Goal: Information Seeking & Learning: Learn about a topic

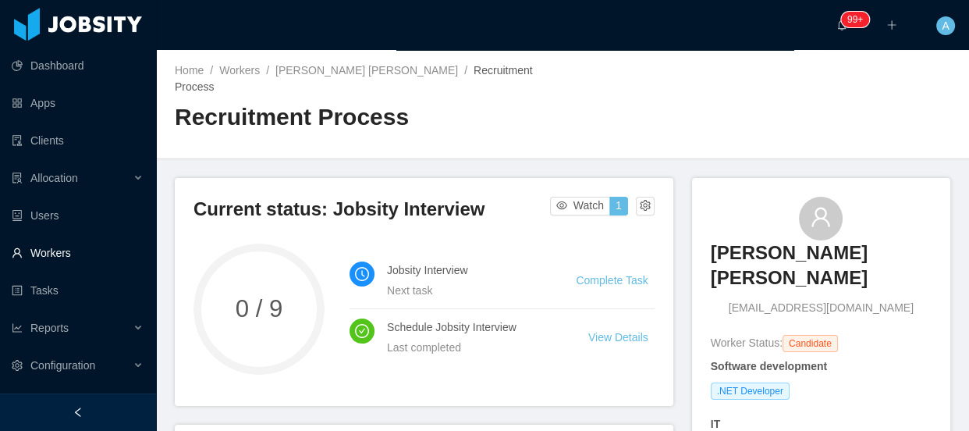
scroll to position [567, 0]
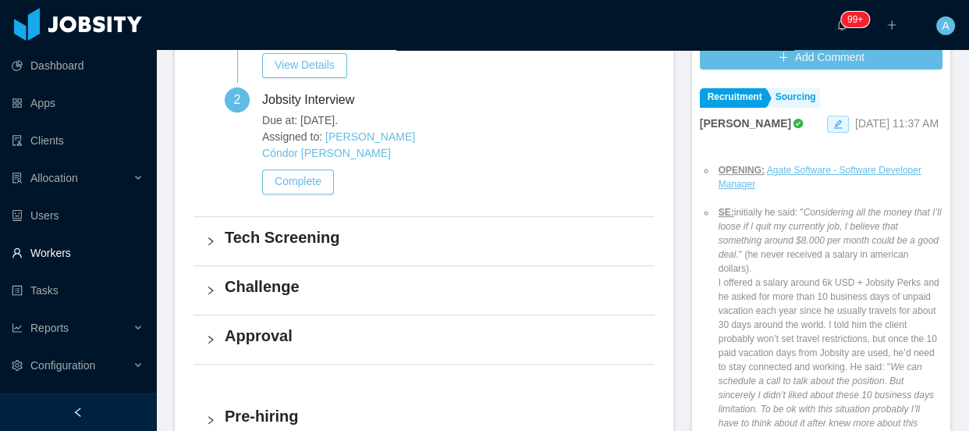
click at [87, 249] on link "Workers" at bounding box center [78, 252] width 132 height 31
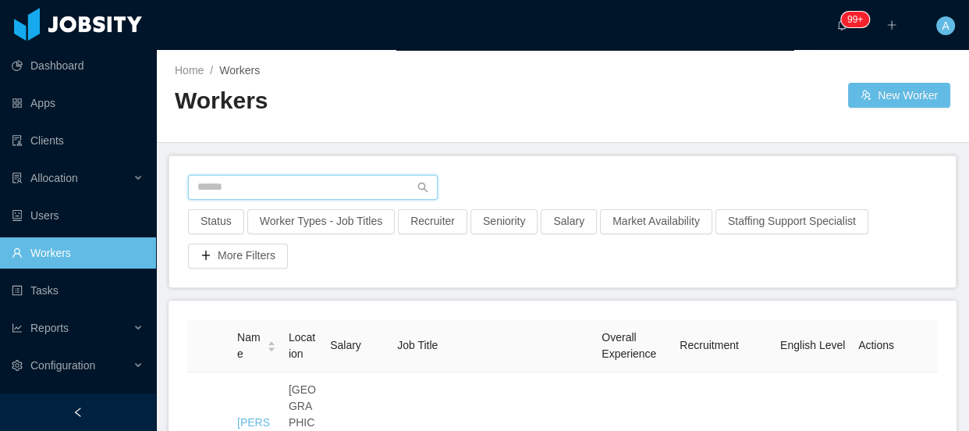
click at [267, 183] on input "text" at bounding box center [313, 187] width 250 height 25
paste input "**********"
type input "**********"
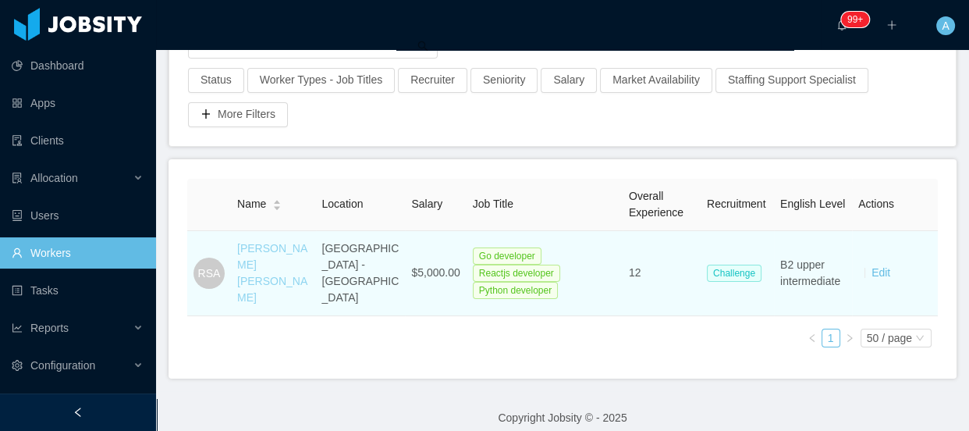
click at [257, 275] on link "[PERSON_NAME] [PERSON_NAME]" at bounding box center [272, 273] width 70 height 62
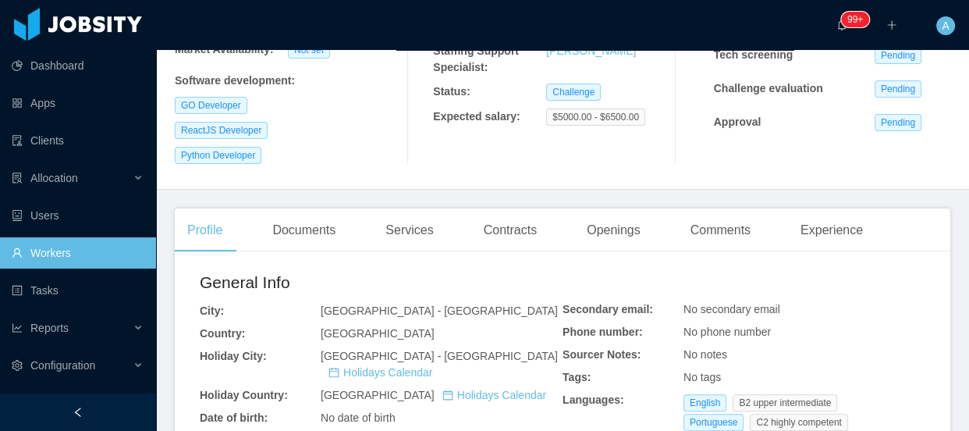
scroll to position [287, 0]
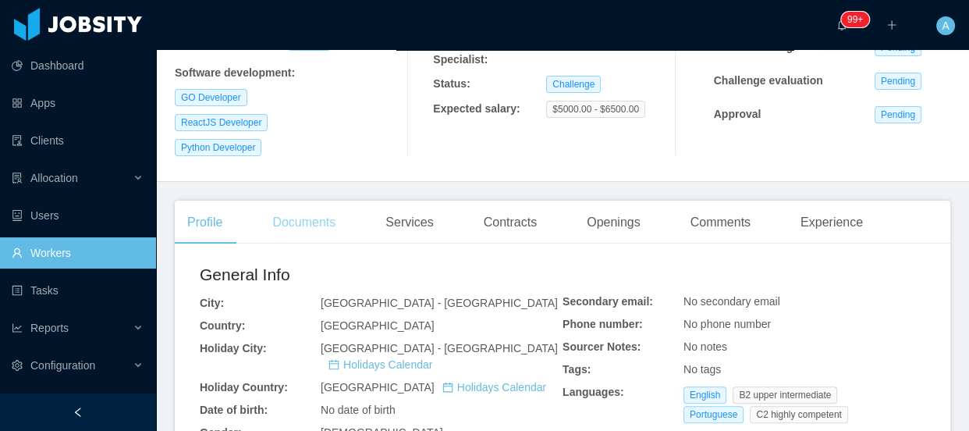
click at [320, 213] on div "Documents" at bounding box center [304, 223] width 88 height 44
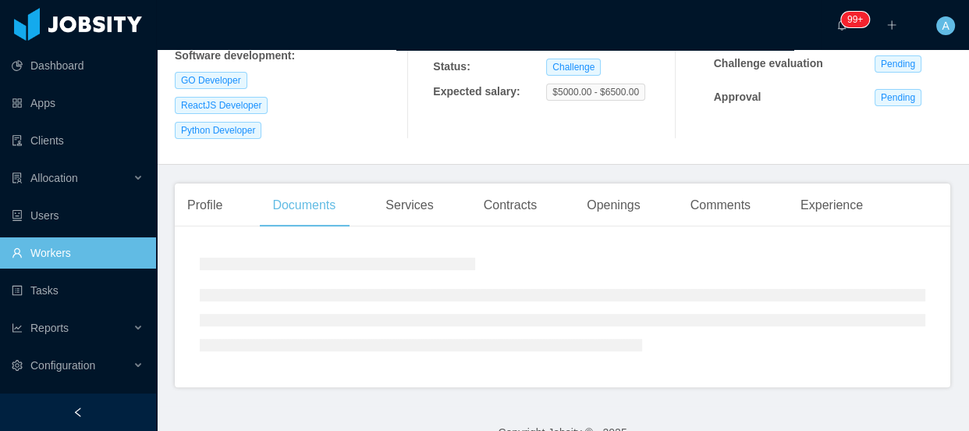
scroll to position [314, 0]
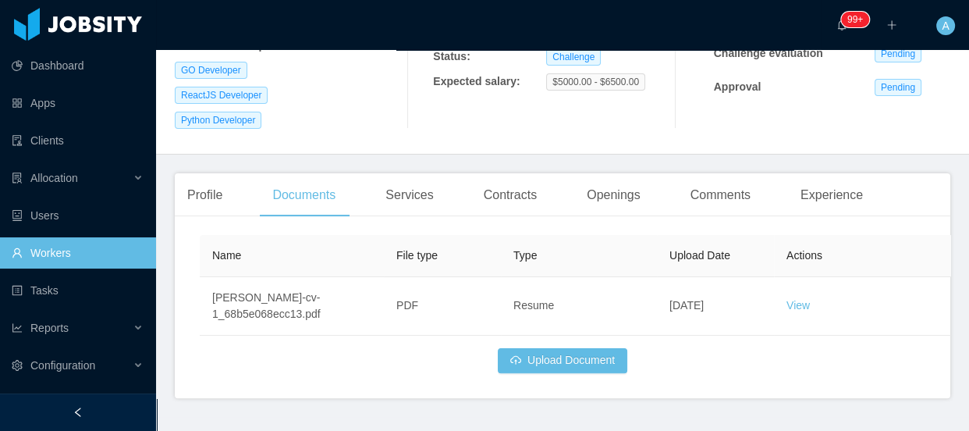
click at [74, 250] on link "Workers" at bounding box center [78, 252] width 132 height 31
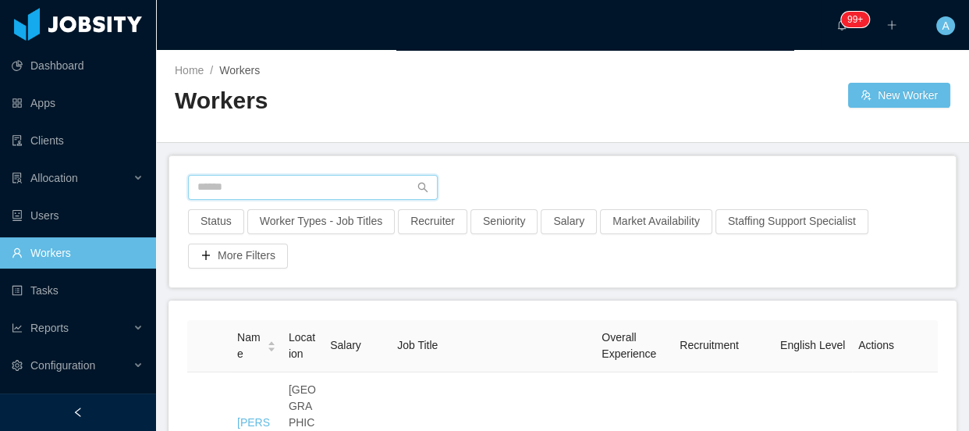
click at [265, 186] on input "text" at bounding box center [313, 187] width 250 height 25
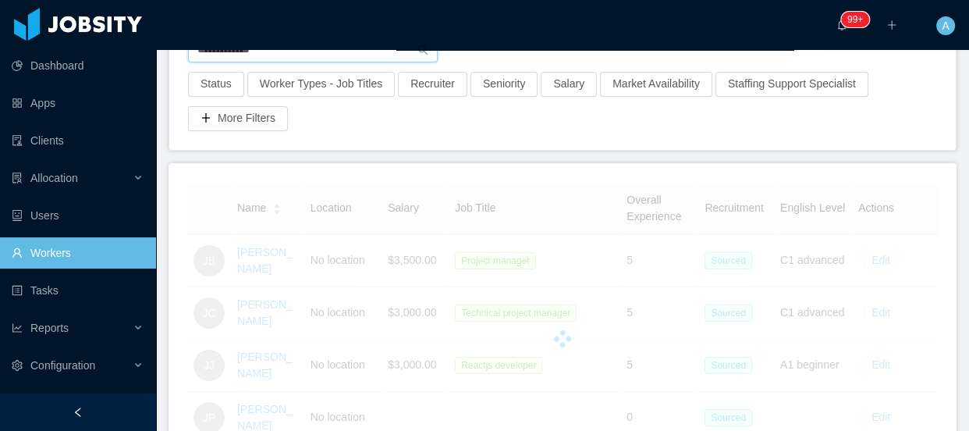
scroll to position [135, 0]
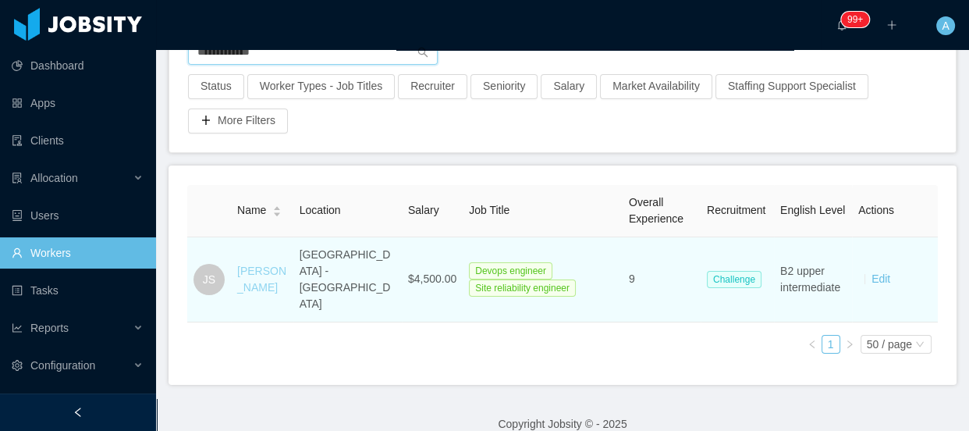
type input "**********"
click at [262, 275] on link "Julio Saraiva" at bounding box center [261, 279] width 49 height 29
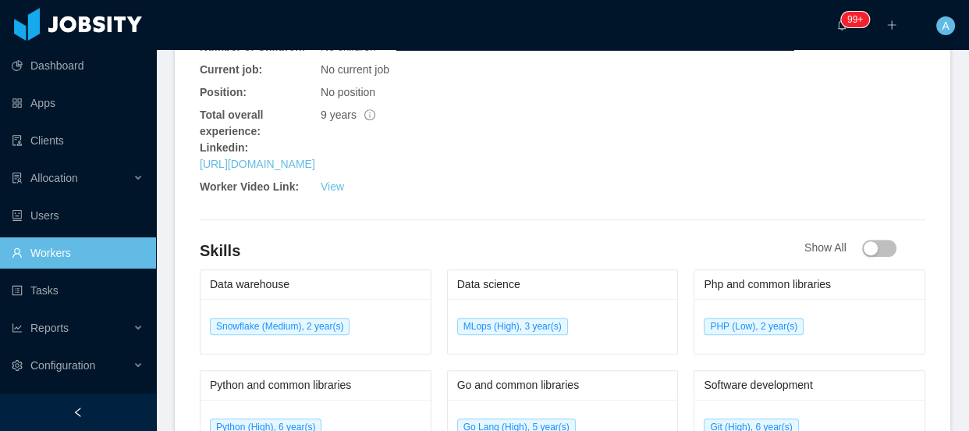
scroll to position [780, 0]
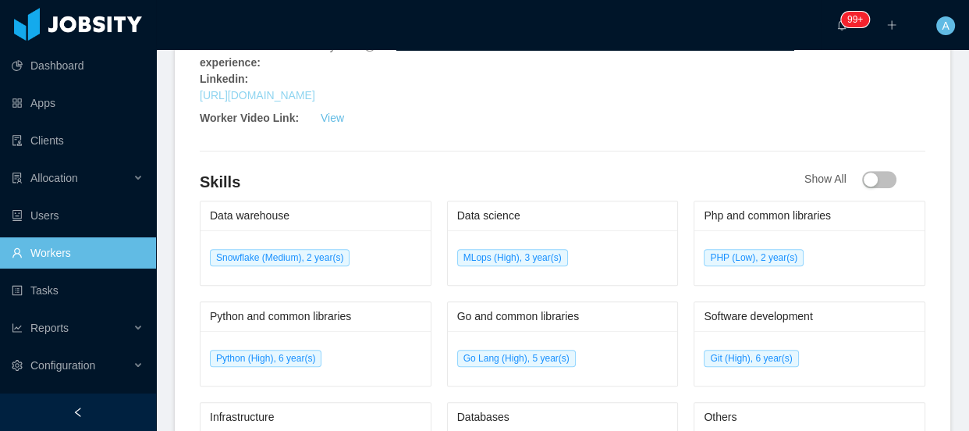
click at [315, 89] on link "https://www.linkedin.com/in/ojuliosaraiva" at bounding box center [257, 95] width 115 height 12
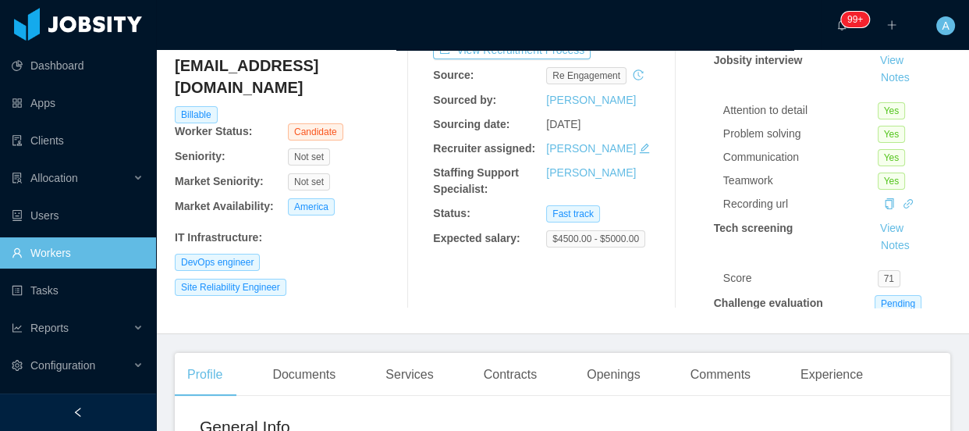
scroll to position [141, 0]
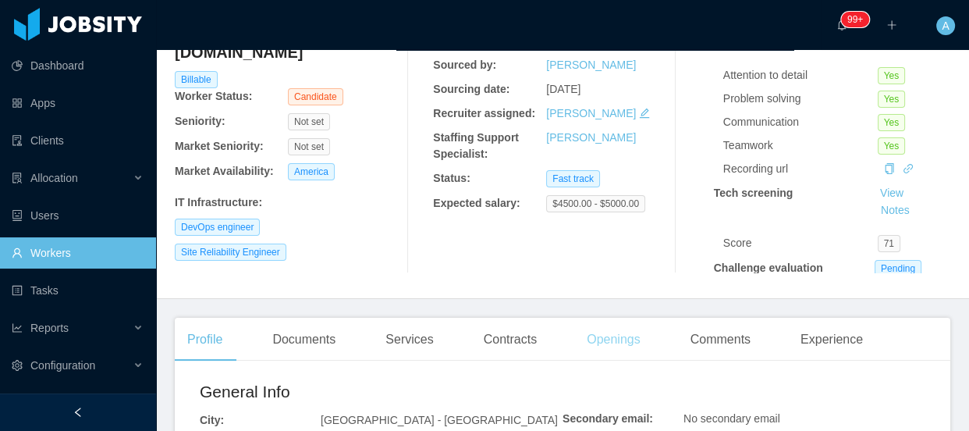
click at [629, 352] on div "Openings" at bounding box center [613, 340] width 79 height 44
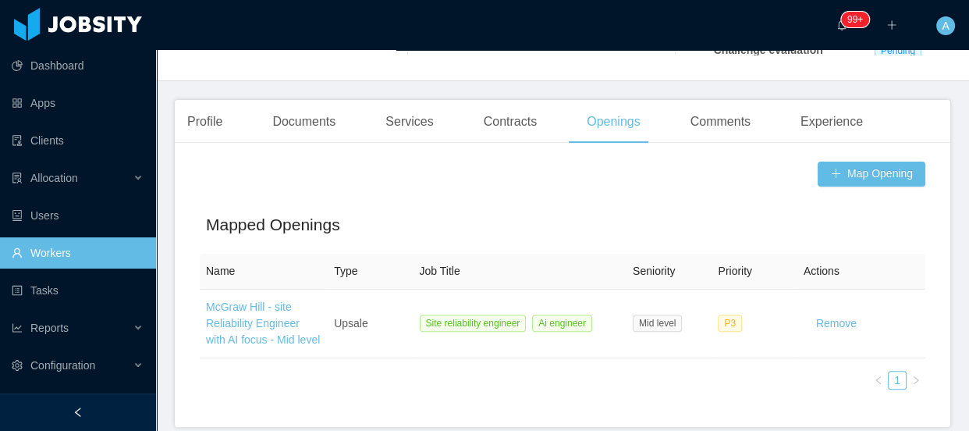
scroll to position [231, 0]
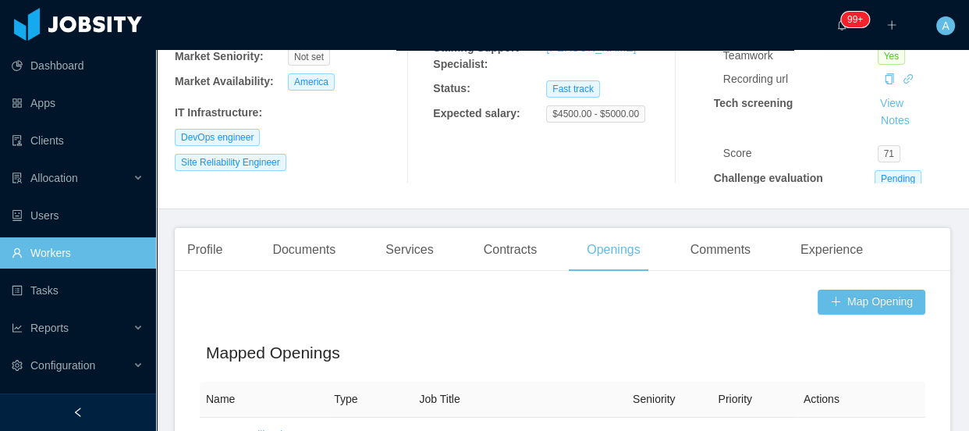
click at [203, 244] on div "Profile" at bounding box center [205, 250] width 60 height 44
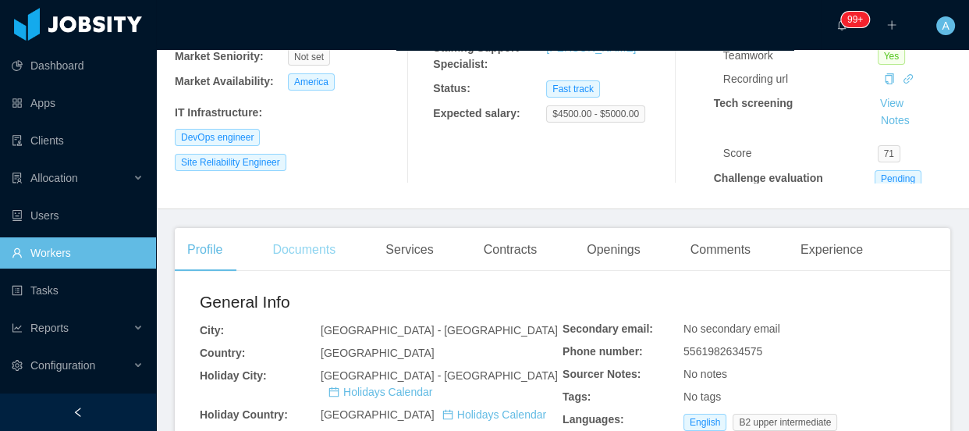
click at [326, 250] on div "Documents" at bounding box center [304, 250] width 88 height 44
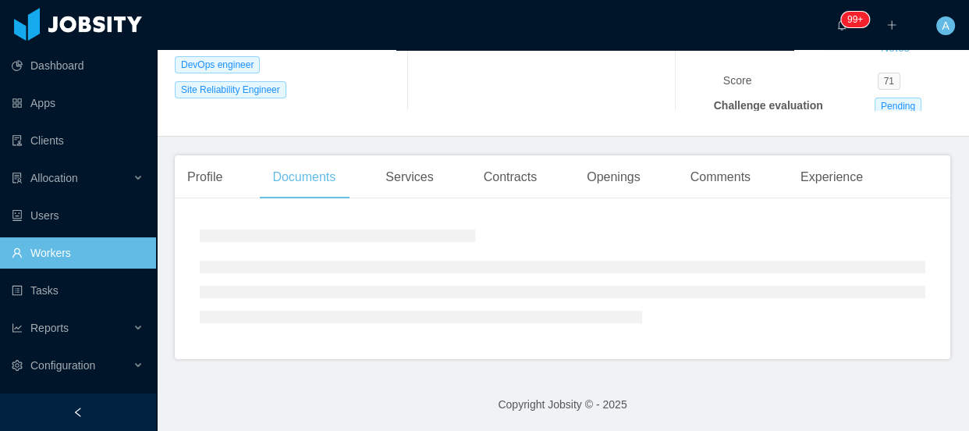
scroll to position [304, 0]
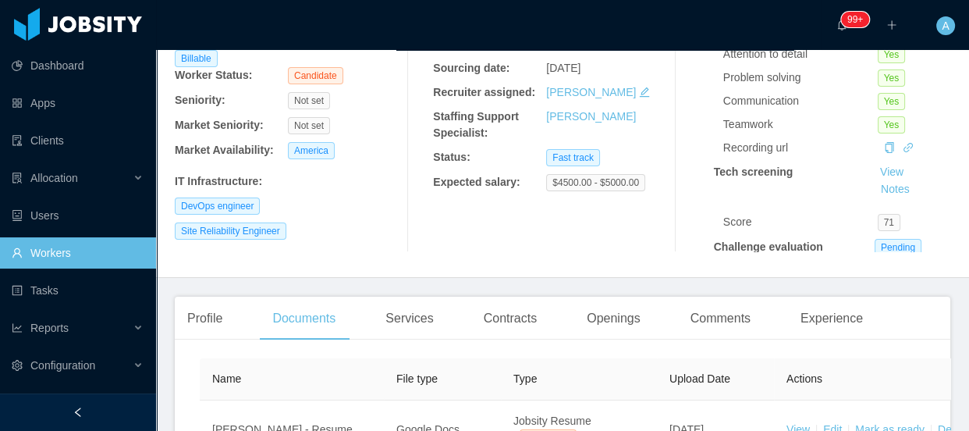
click at [81, 252] on link "Workers" at bounding box center [78, 252] width 132 height 31
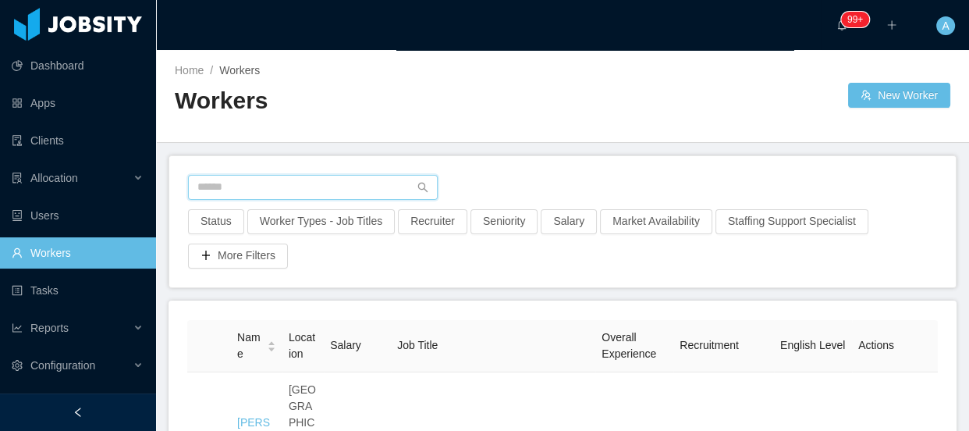
click at [287, 179] on input "text" at bounding box center [313, 187] width 250 height 25
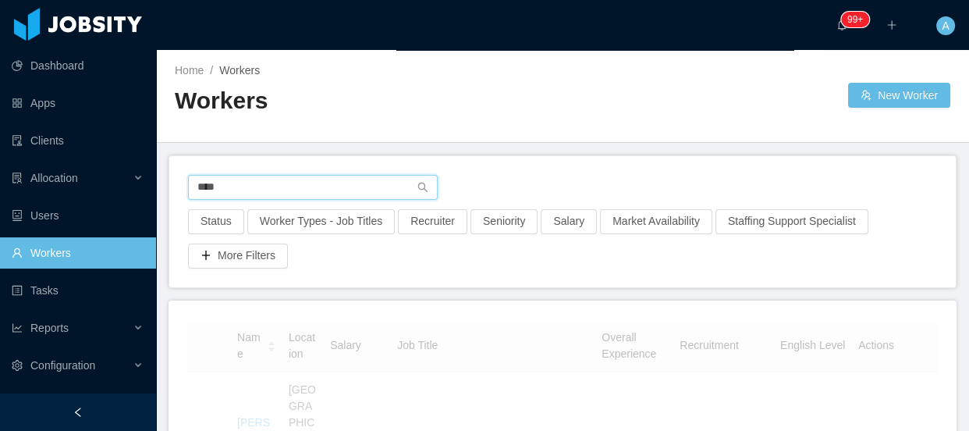
type input "****"
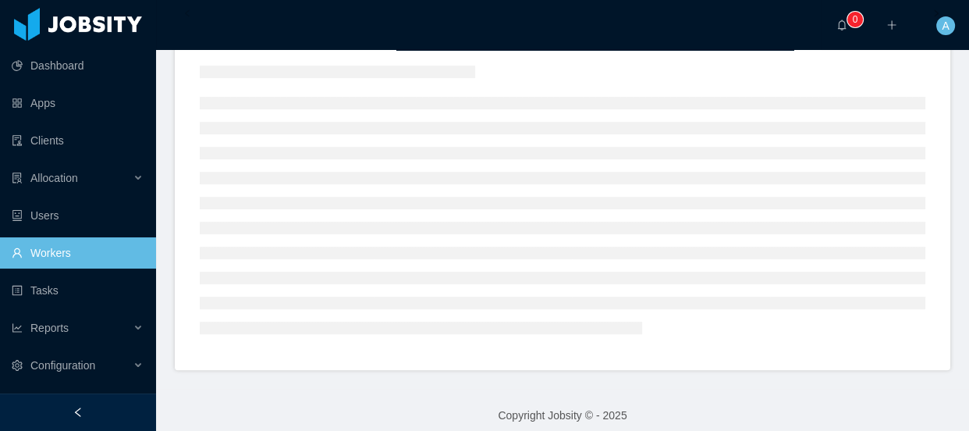
scroll to position [212, 0]
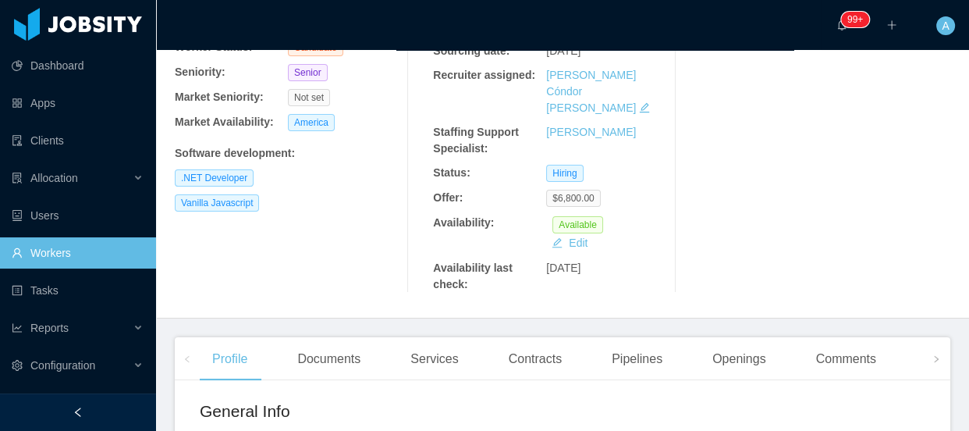
drag, startPoint x: 339, startPoint y: 172, endPoint x: 334, endPoint y: 179, distance: 8.4
click at [335, 194] on div "Vanilla Javascript" at bounding box center [288, 202] width 226 height 17
click at [337, 337] on div "Documents" at bounding box center [329, 359] width 88 height 44
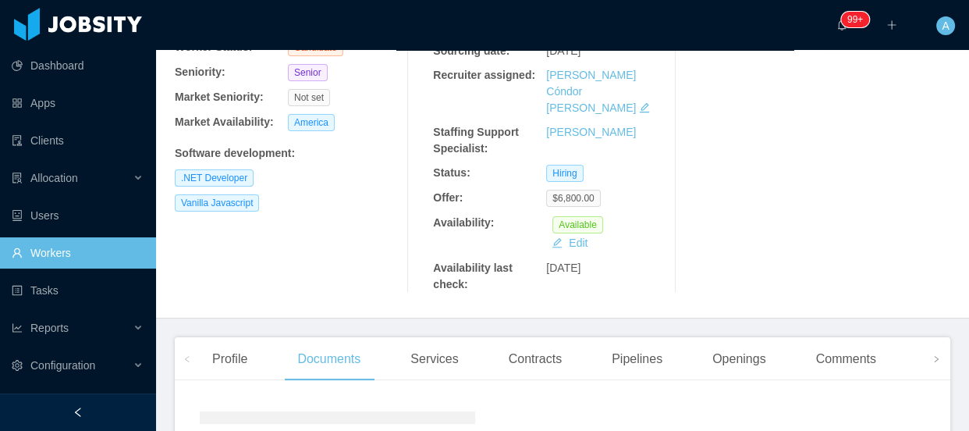
scroll to position [347, 0]
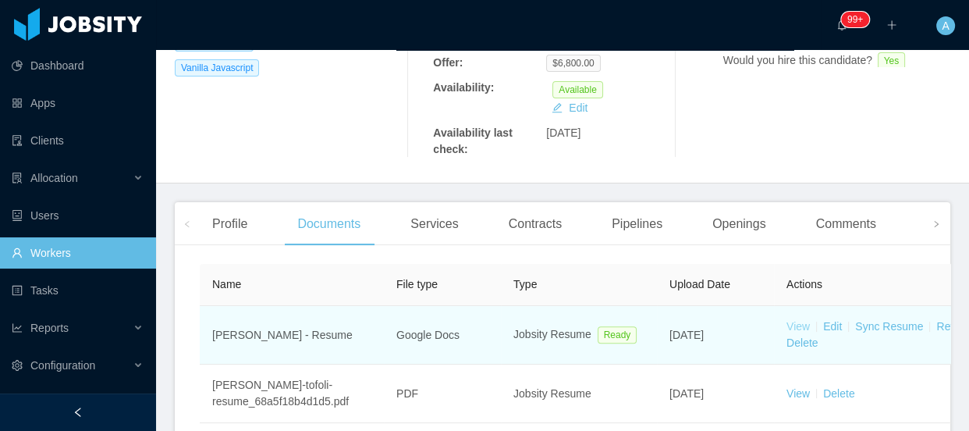
click at [799, 320] on link "View" at bounding box center [798, 326] width 23 height 12
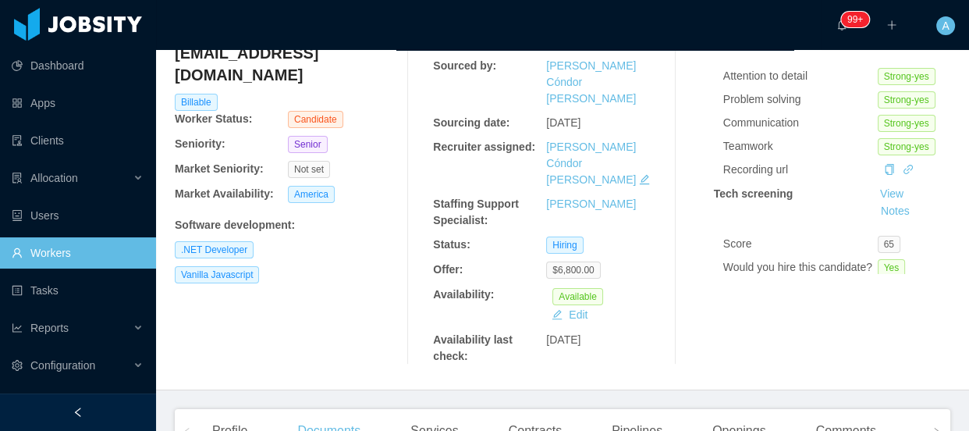
scroll to position [0, 0]
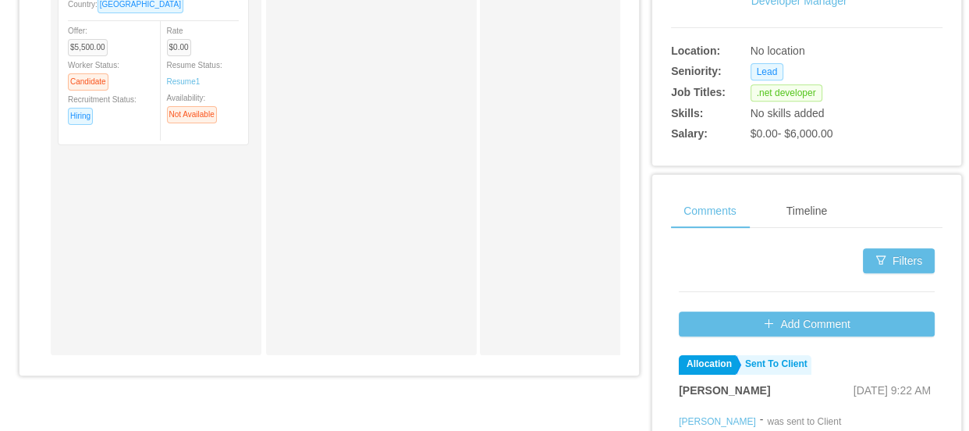
scroll to position [567, 0]
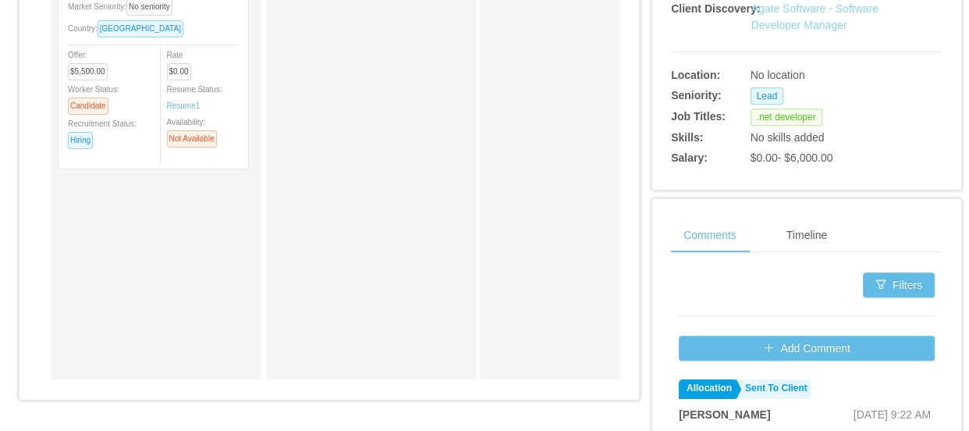
click at [780, 31] on link "Agate Software - Software Developer Manager" at bounding box center [814, 16] width 127 height 29
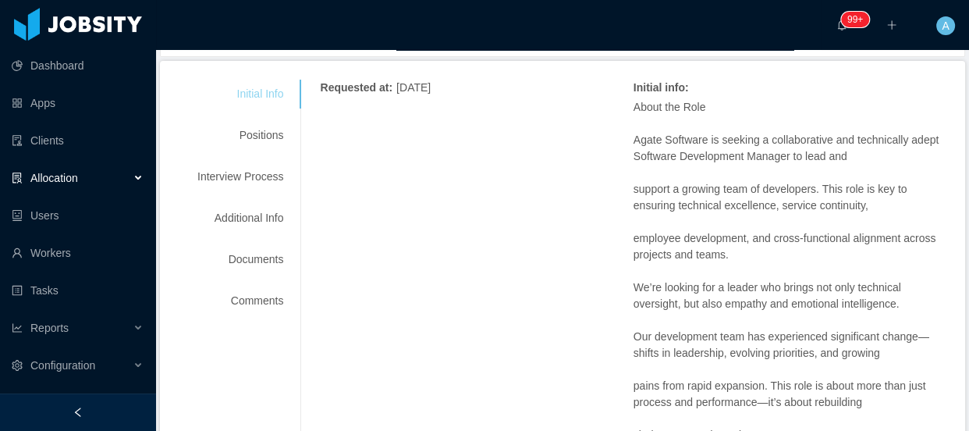
click at [265, 136] on div "Positions" at bounding box center [240, 135] width 123 height 29
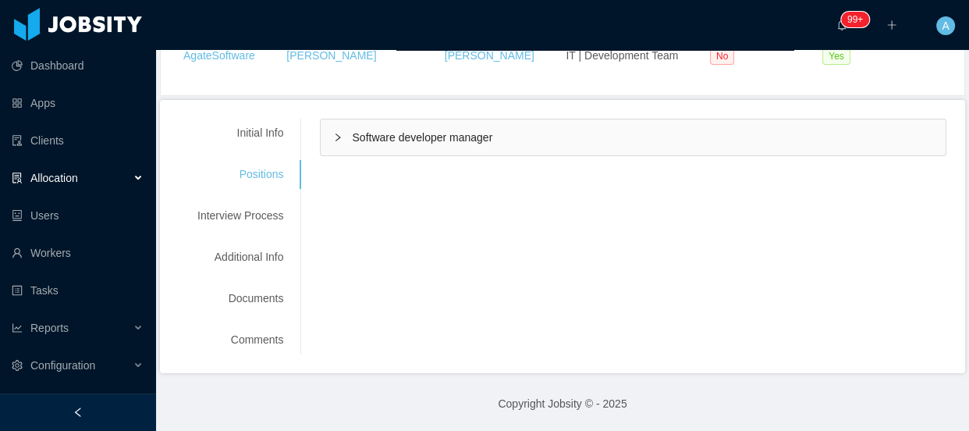
scroll to position [173, 0]
click at [546, 143] on div "Software developer manager" at bounding box center [633, 137] width 625 height 36
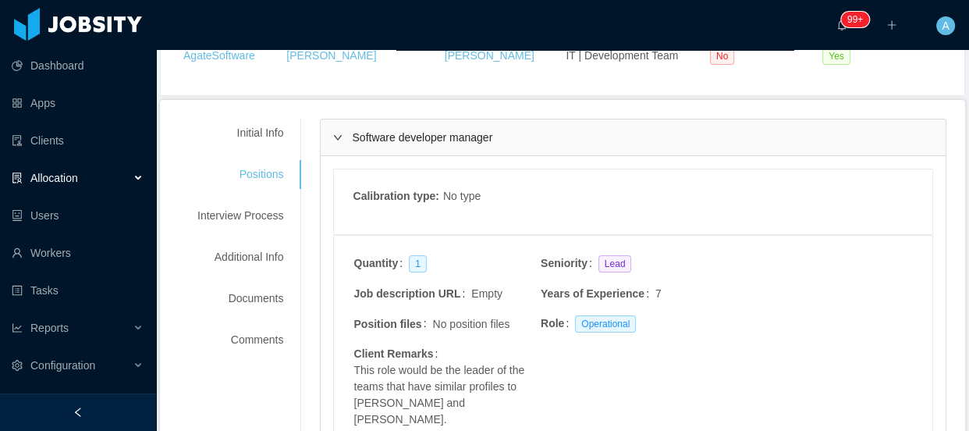
click at [674, 297] on td "Years of Experience 7" at bounding box center [633, 300] width 187 height 30
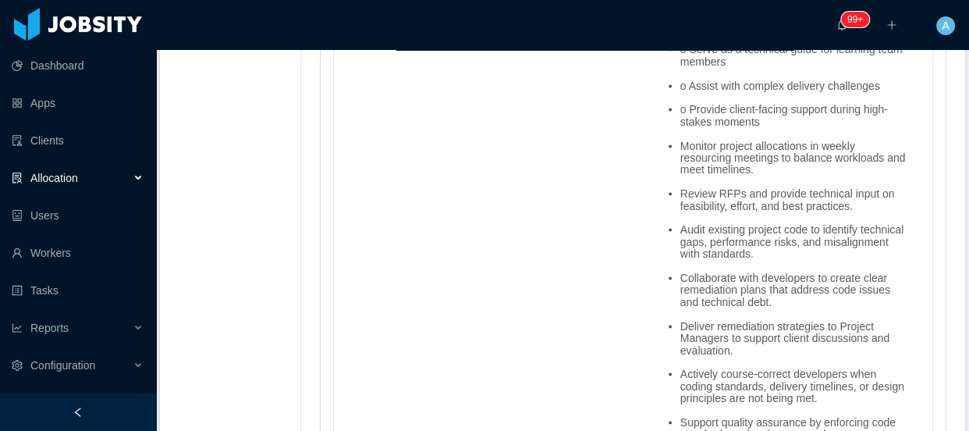
scroll to position [2798, 0]
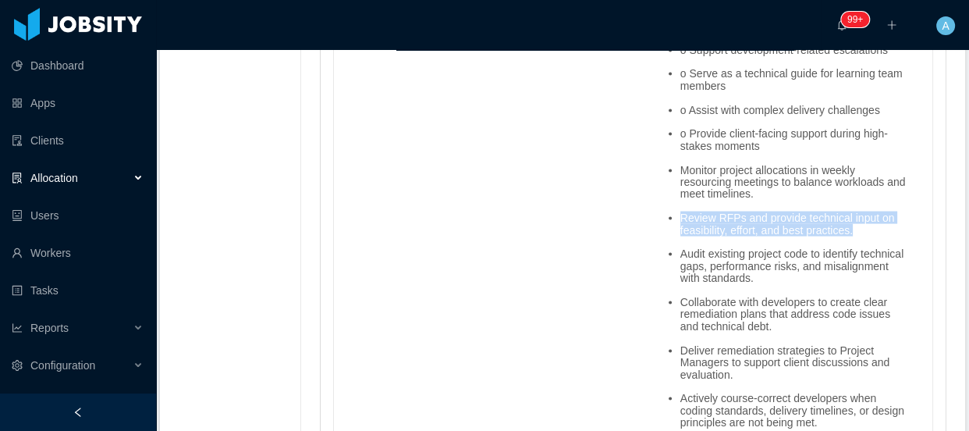
drag, startPoint x: 866, startPoint y: 186, endPoint x: 691, endPoint y: 171, distance: 175.4
click at [680, 212] on li "Review RFPs and provide technical input on feasibility, effort, and best practi…" at bounding box center [793, 224] width 226 height 24
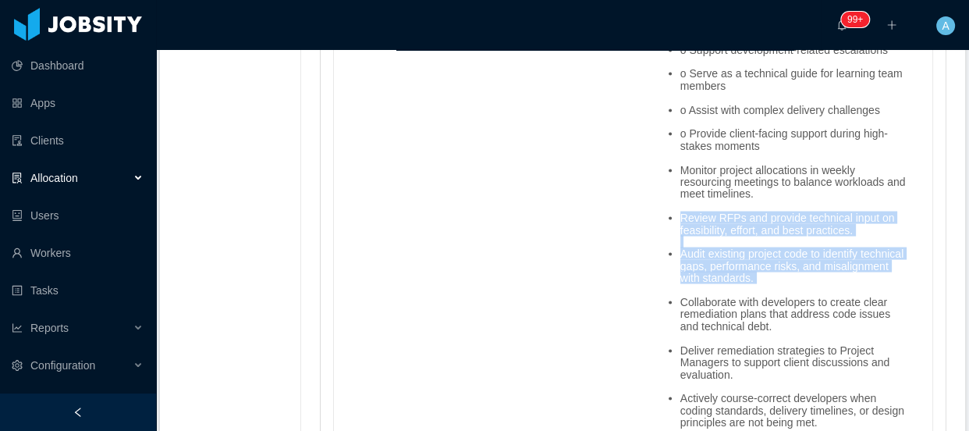
drag, startPoint x: 815, startPoint y: 233, endPoint x: 660, endPoint y: 171, distance: 166.6
click at [661, 171] on ul "Attend project status meetings as needed to: o Support development-related esca…" at bounding box center [777, 242] width 257 height 469
copy ul "Review RFPs and provide technical input on feasibility, effort, and best practi…"
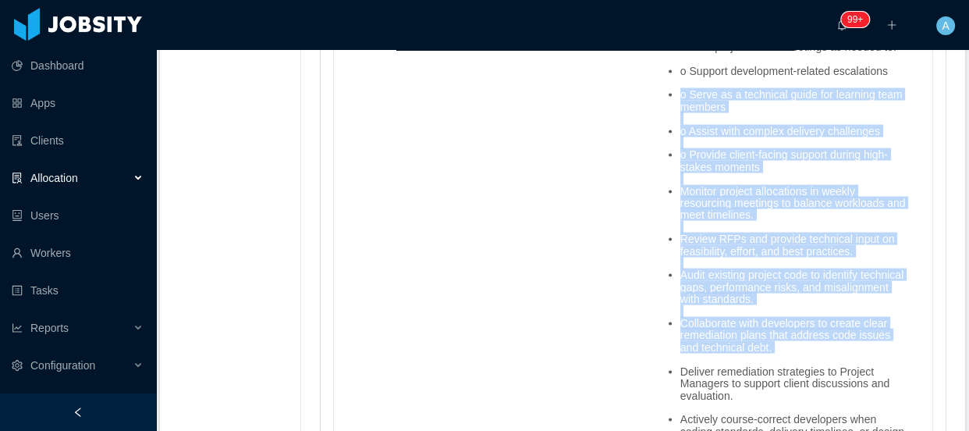
scroll to position [2869, 0]
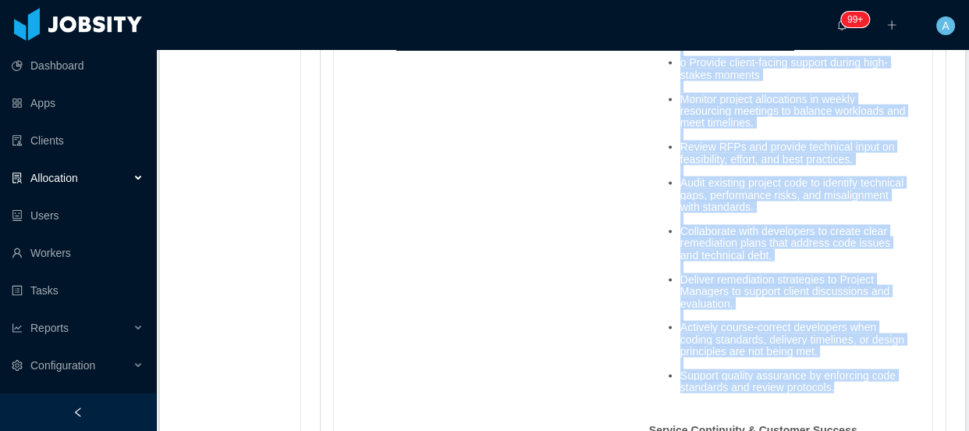
drag, startPoint x: 652, startPoint y: 165, endPoint x: 869, endPoint y: 335, distance: 275.7
click at [869, 335] on ul "Attend project status meetings as needed to: o Support development-related esca…" at bounding box center [777, 171] width 257 height 469
copy ul "o Serve as a technical guide for learning team members o Assist with complex de…"
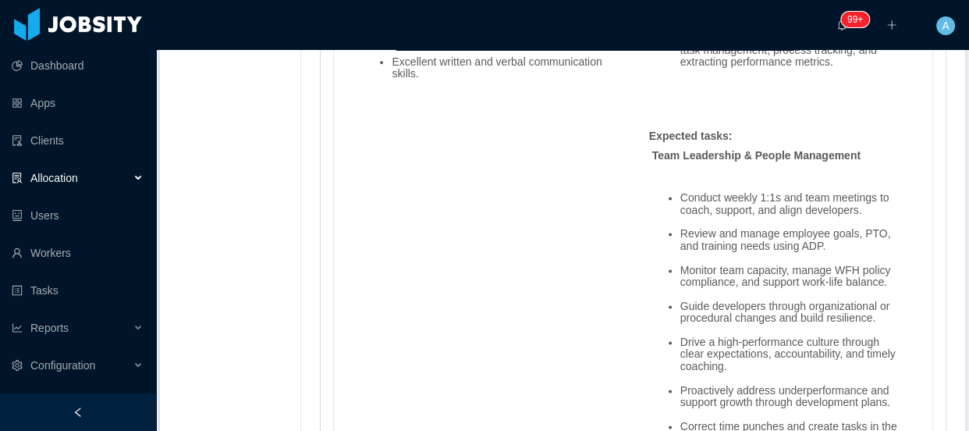
scroll to position [1805, 0]
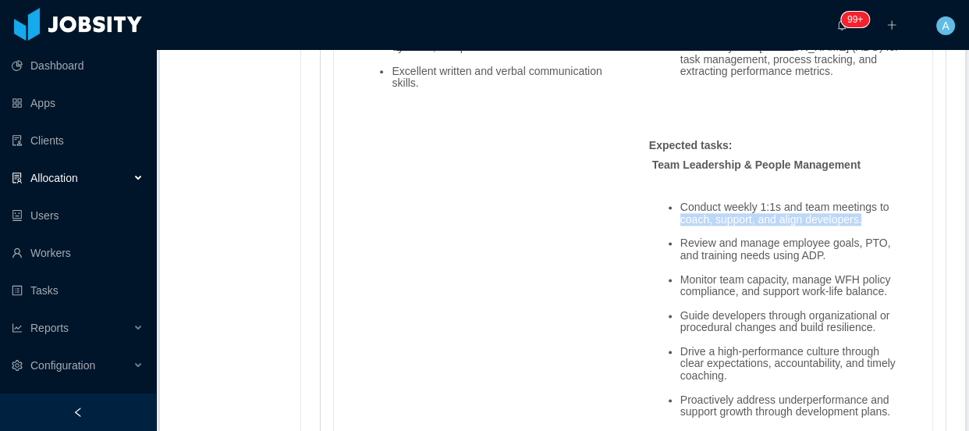
drag, startPoint x: 673, startPoint y: 171, endPoint x: 870, endPoint y: 172, distance: 197.4
click at [870, 201] on li "Conduct weekly 1:1s and team meetings to coach, support, and align developers." at bounding box center [793, 213] width 226 height 24
copy li "coach, support, and align developers."
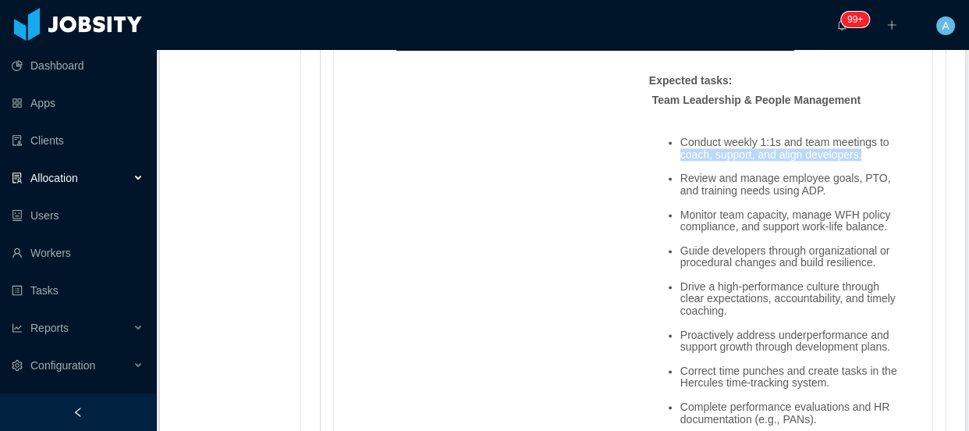
scroll to position [1947, 0]
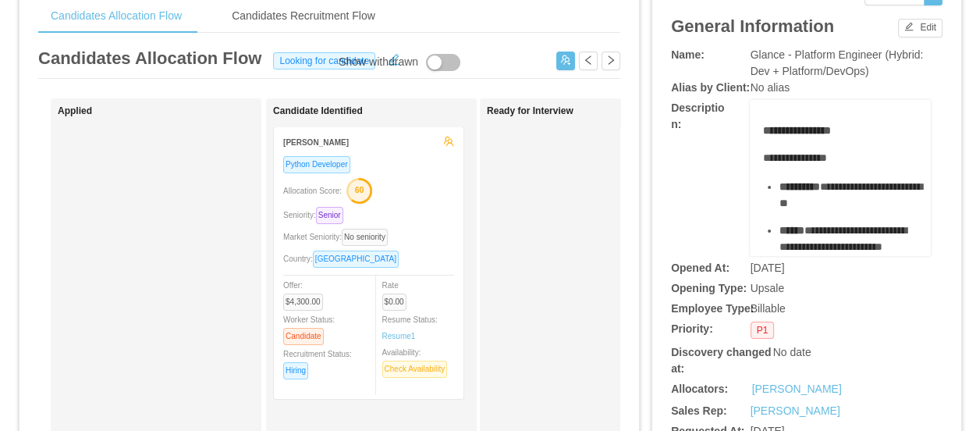
scroll to position [354, 0]
